Goal: Communication & Community: Answer question/provide support

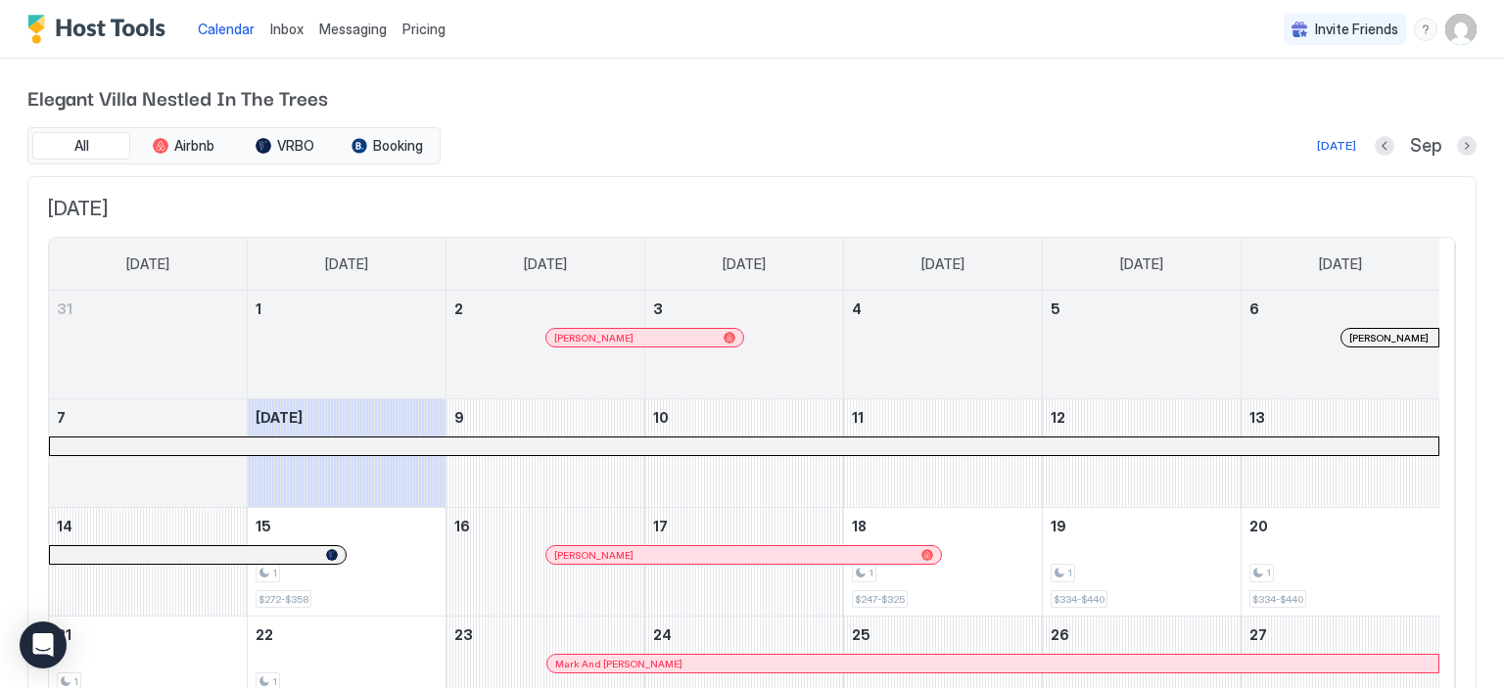
click at [283, 26] on span "Inbox" at bounding box center [286, 29] width 33 height 17
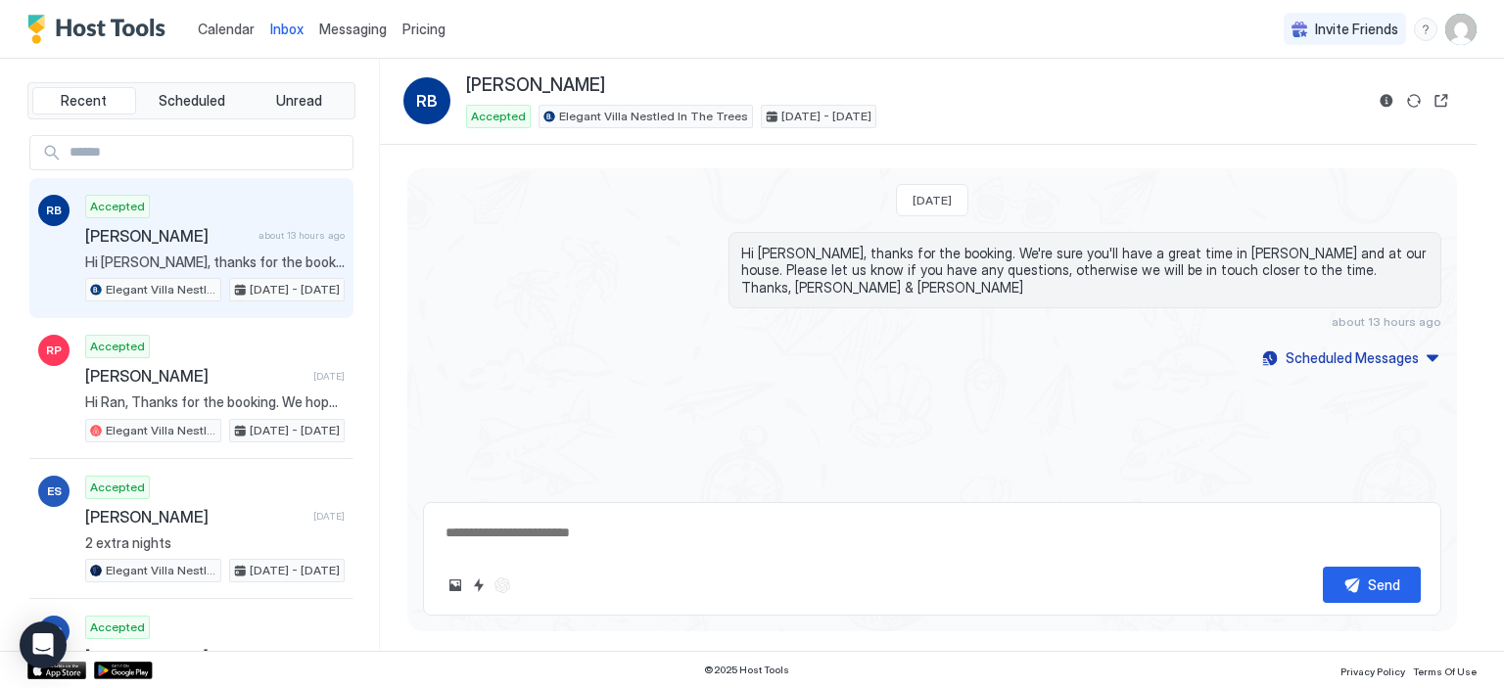
click at [212, 235] on span "[PERSON_NAME]" at bounding box center [167, 236] width 165 height 20
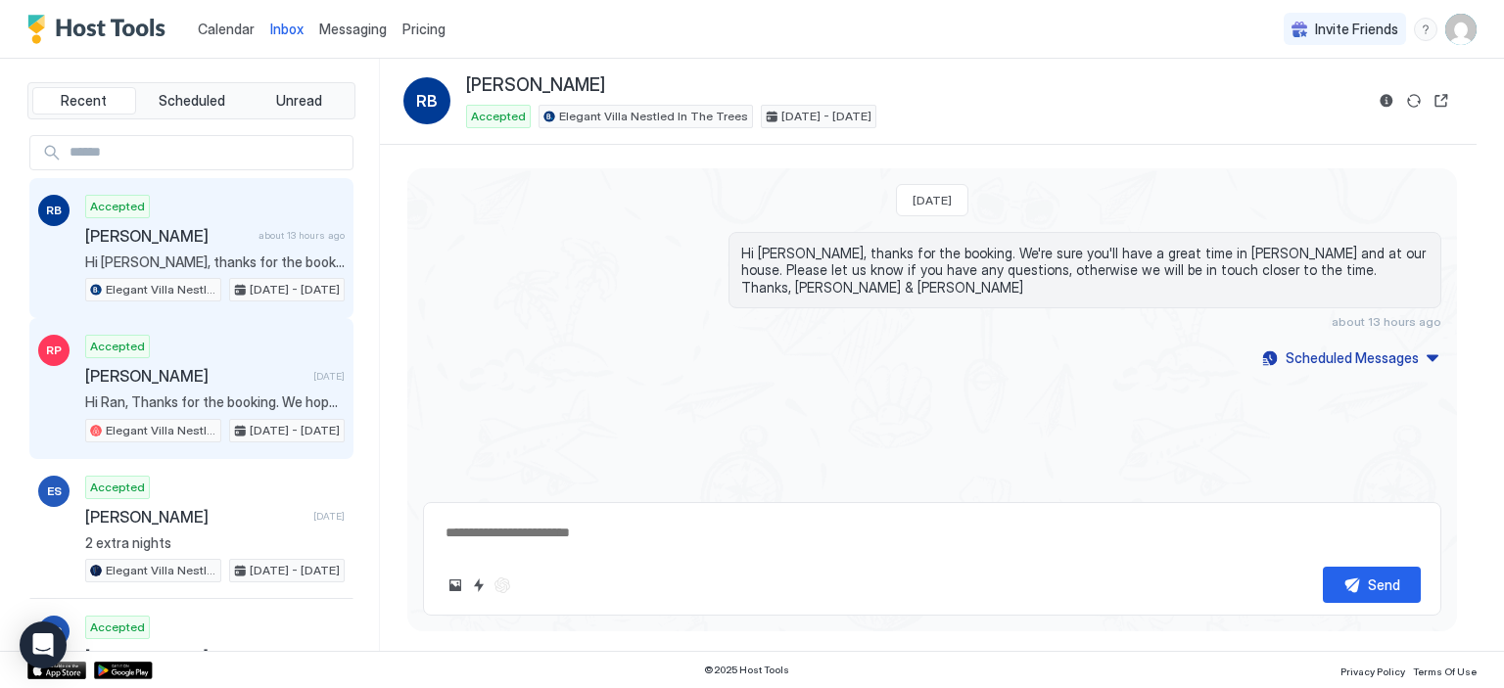
click at [231, 376] on span "[PERSON_NAME]" at bounding box center [195, 376] width 220 height 20
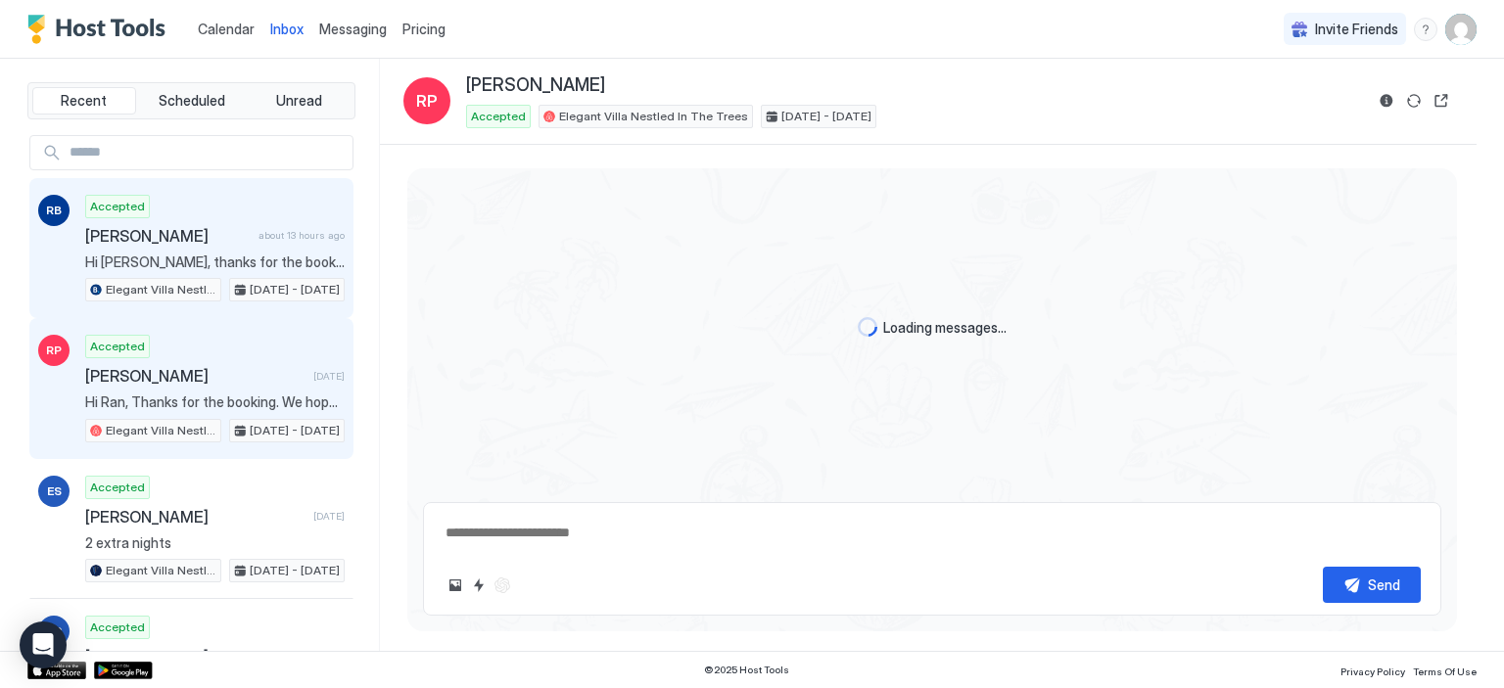
scroll to position [470, 0]
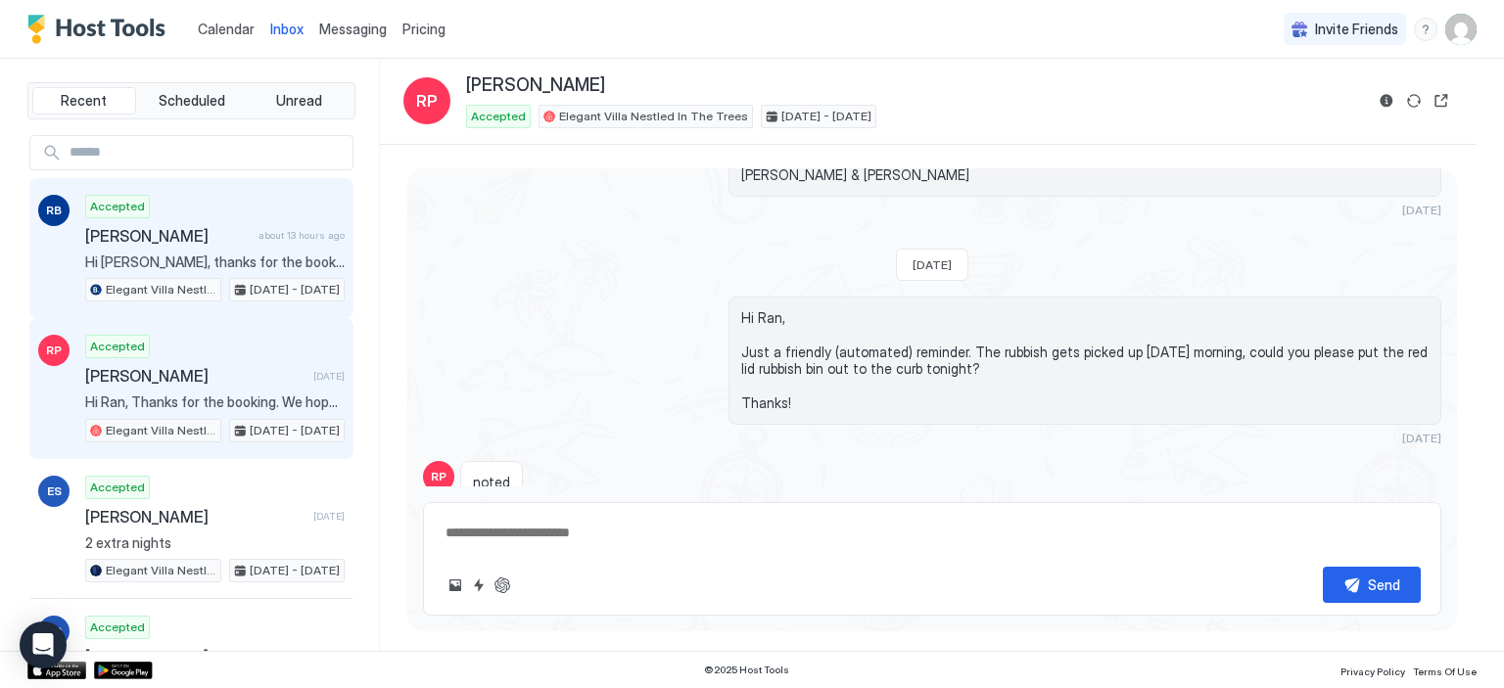
click at [201, 238] on span "[PERSON_NAME]" at bounding box center [167, 236] width 165 height 20
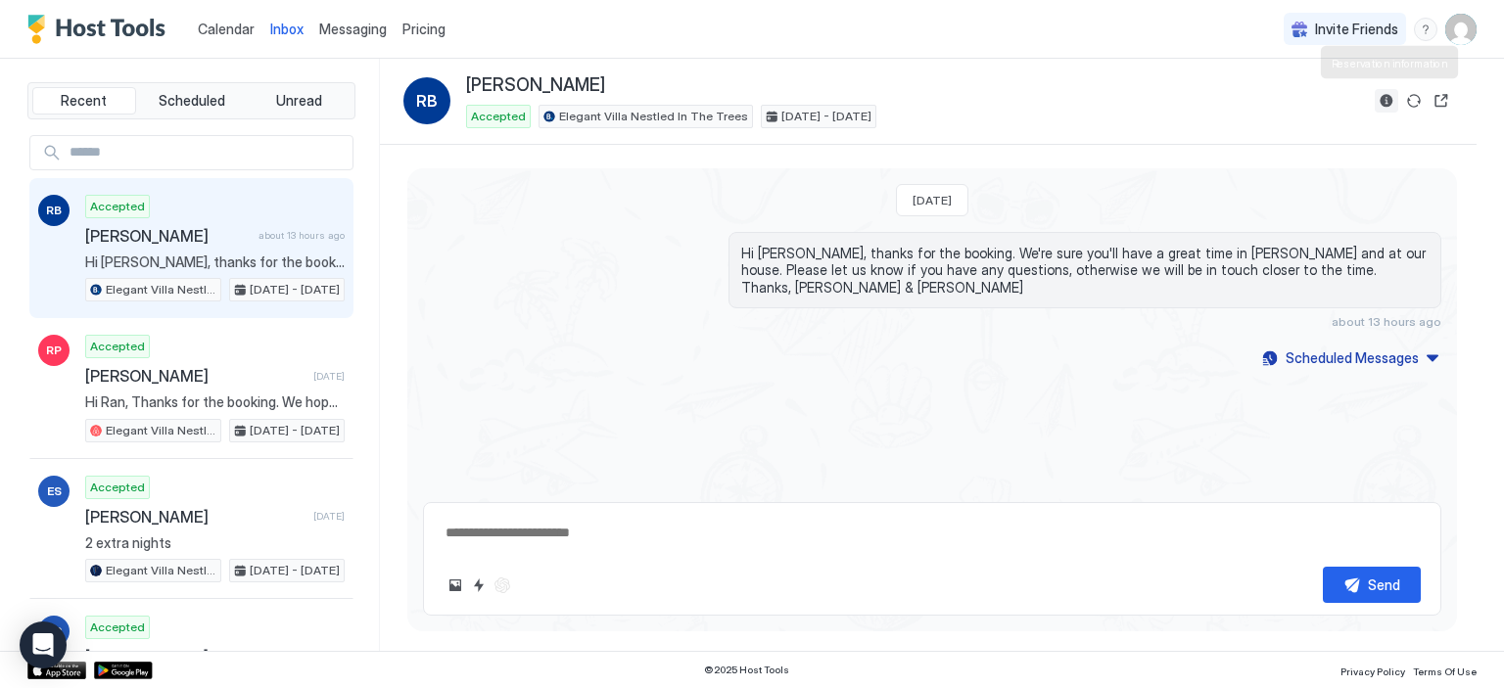
click at [1392, 105] on button "Reservation information" at bounding box center [1385, 100] width 23 height 23
type textarea "*"
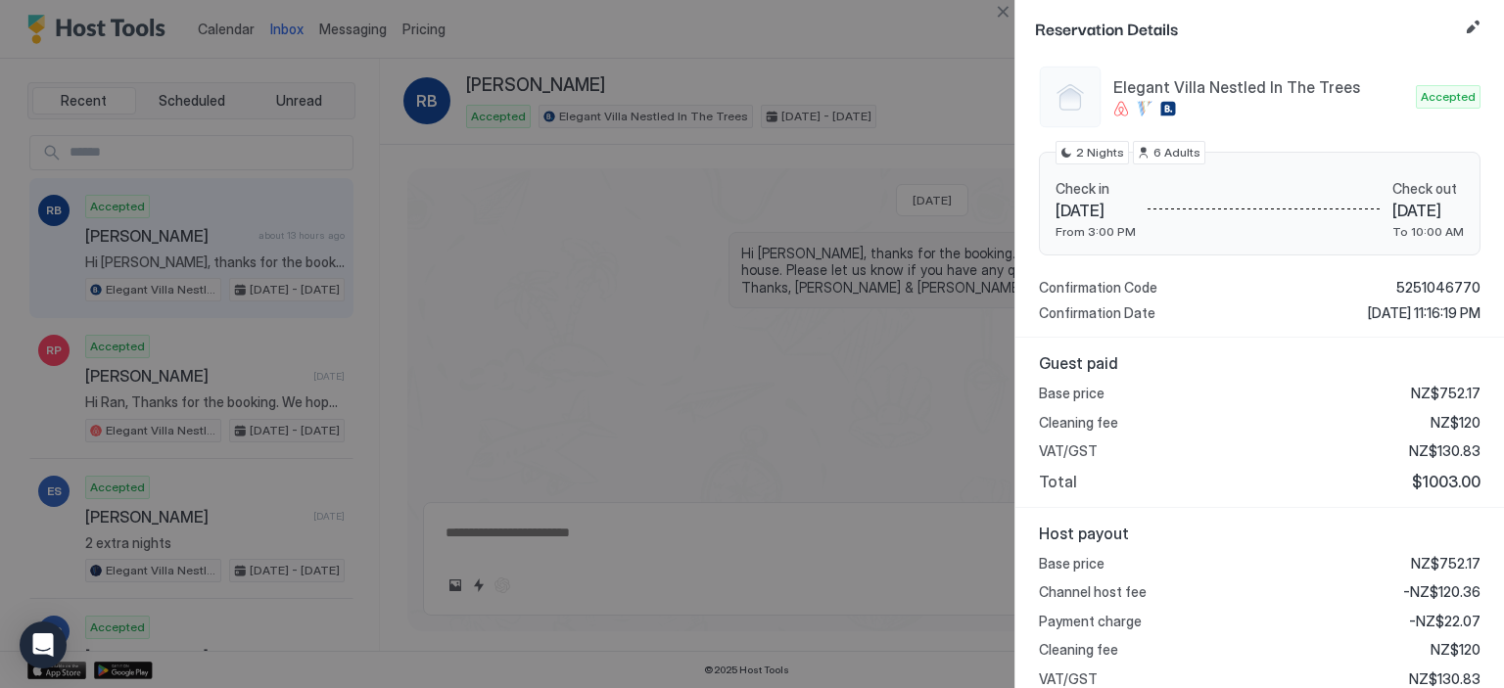
scroll to position [305, 0]
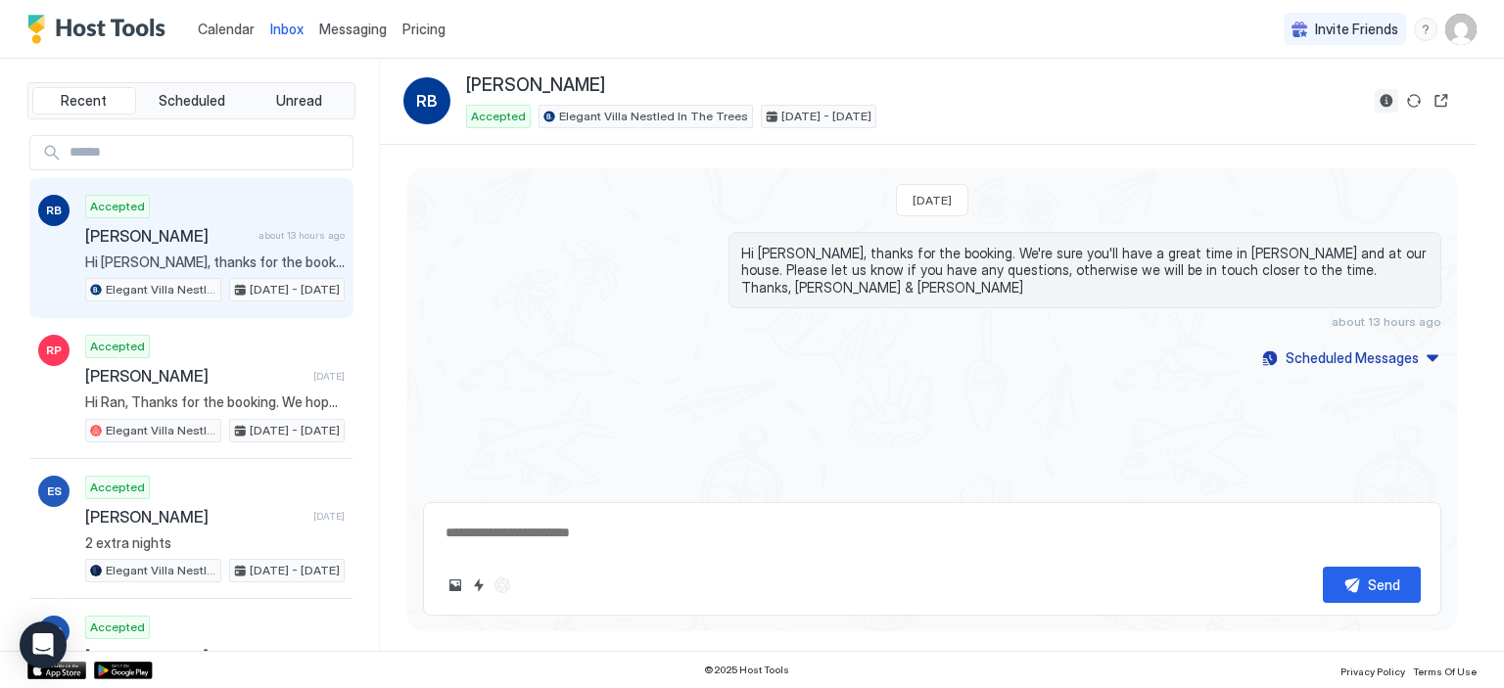
click at [1387, 100] on button "Reservation information" at bounding box center [1385, 100] width 23 height 23
type textarea "*"
click at [1389, 95] on button "Reservation information" at bounding box center [1385, 100] width 23 height 23
type textarea "*"
click at [544, 78] on span "[PERSON_NAME]" at bounding box center [535, 85] width 139 height 23
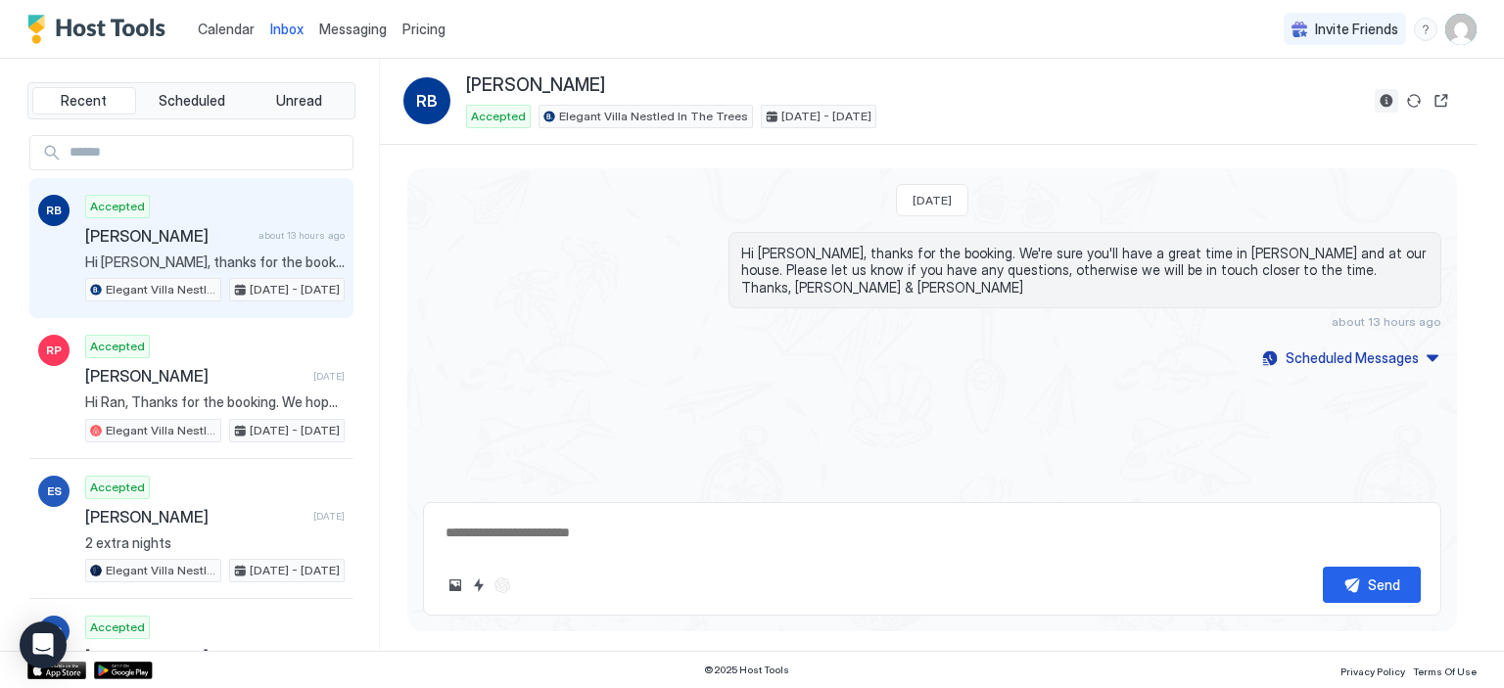
click at [1392, 100] on button "Reservation information" at bounding box center [1385, 100] width 23 height 23
type textarea "*"
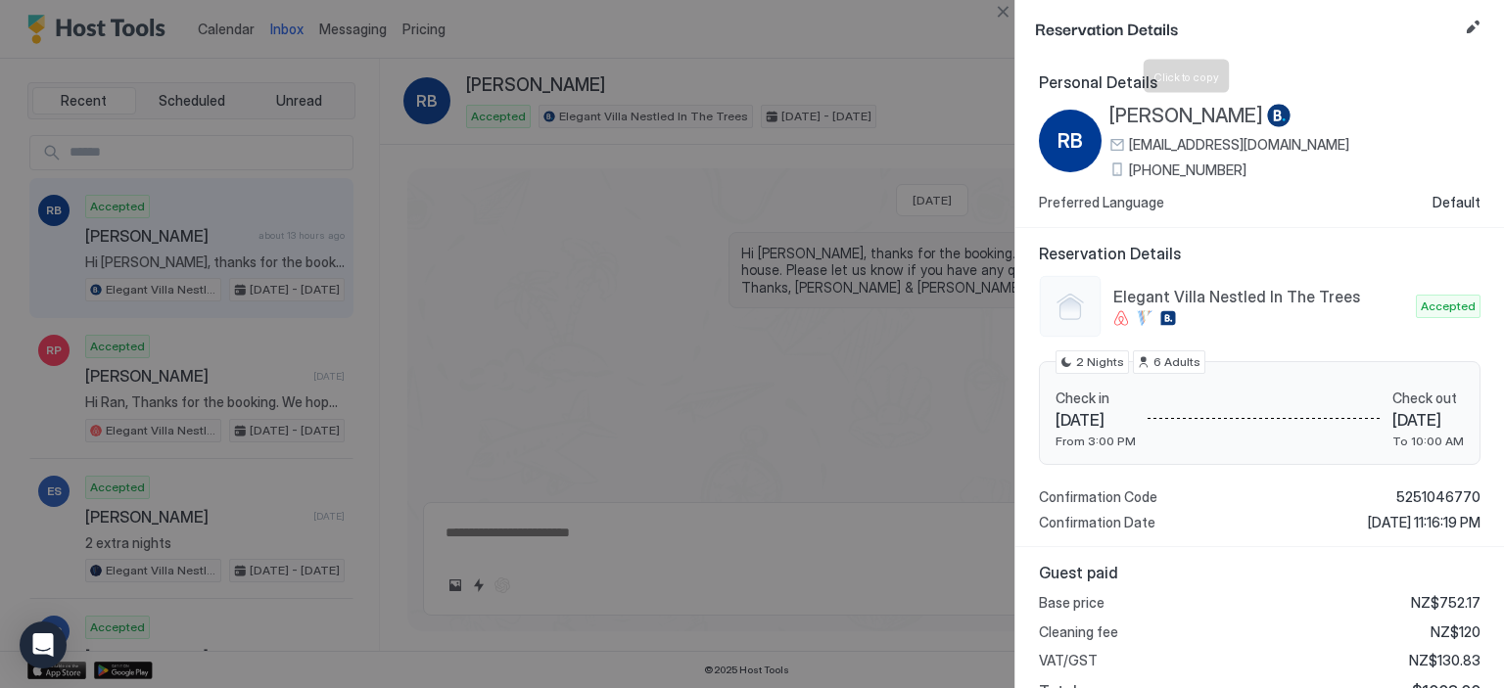
click at [1204, 105] on span "[PERSON_NAME]" at bounding box center [1186, 116] width 154 height 24
